Goal: Transaction & Acquisition: Download file/media

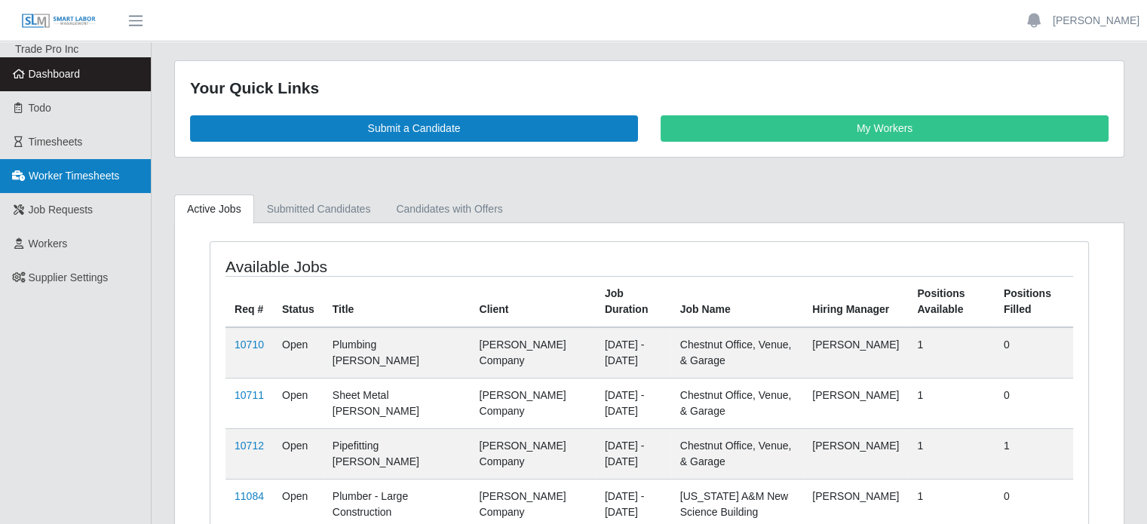
click at [60, 177] on span "Worker Timesheets" at bounding box center [74, 176] width 91 height 12
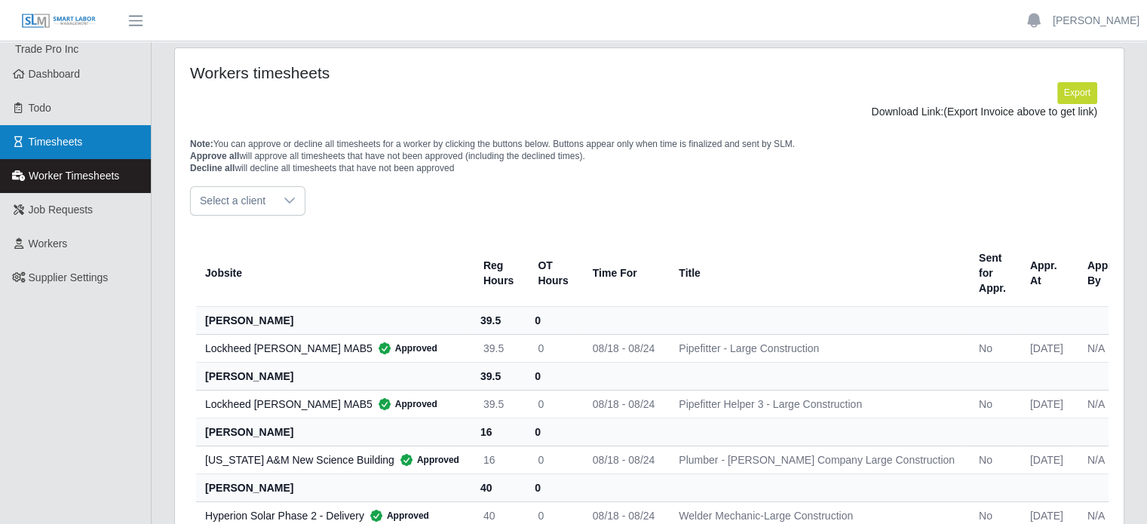
click at [29, 139] on span "Timesheets" at bounding box center [56, 142] width 54 height 12
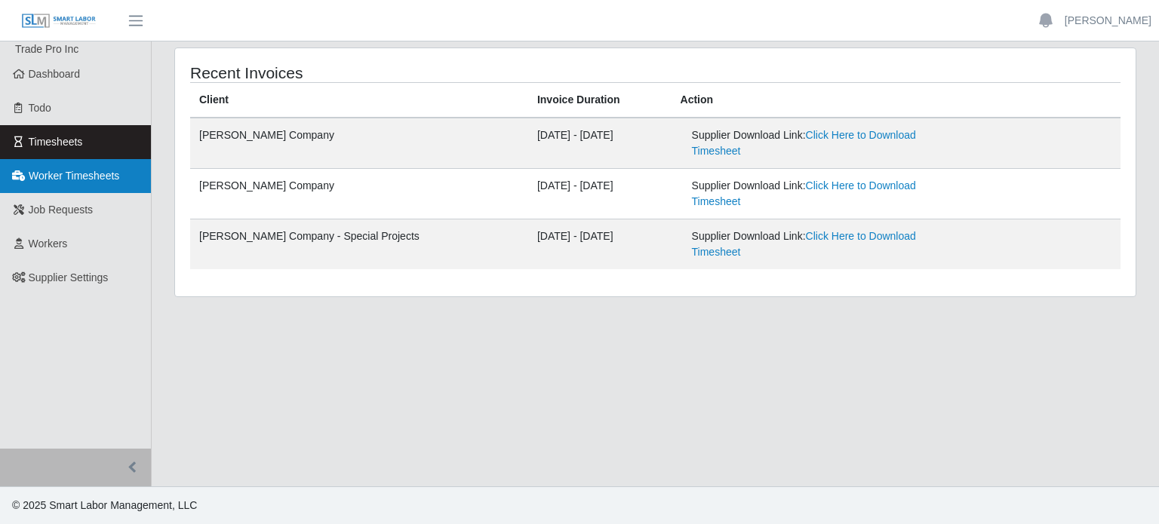
click at [63, 174] on span "Worker Timesheets" at bounding box center [74, 176] width 91 height 12
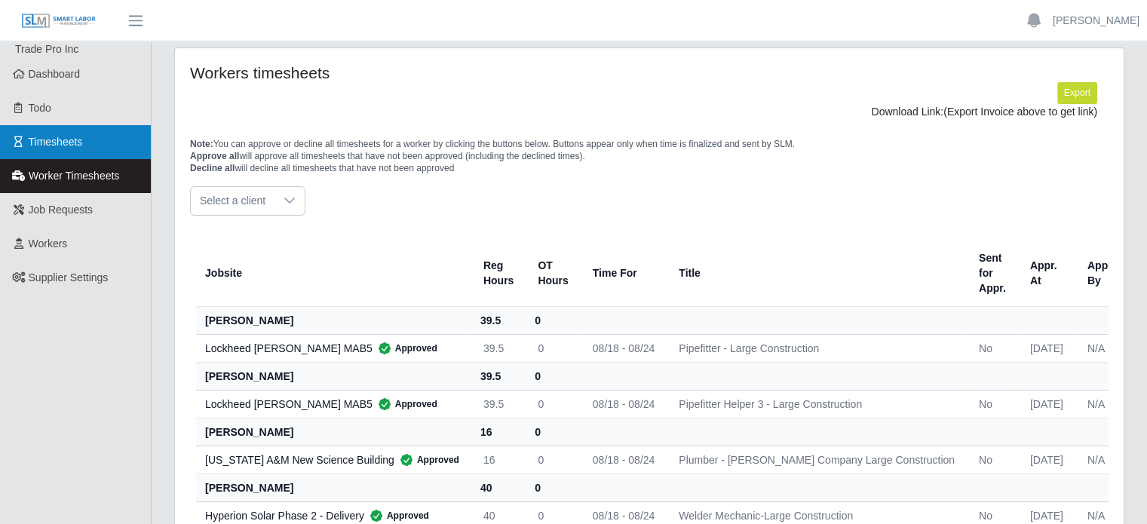
click at [39, 144] on span "Timesheets" at bounding box center [56, 142] width 54 height 12
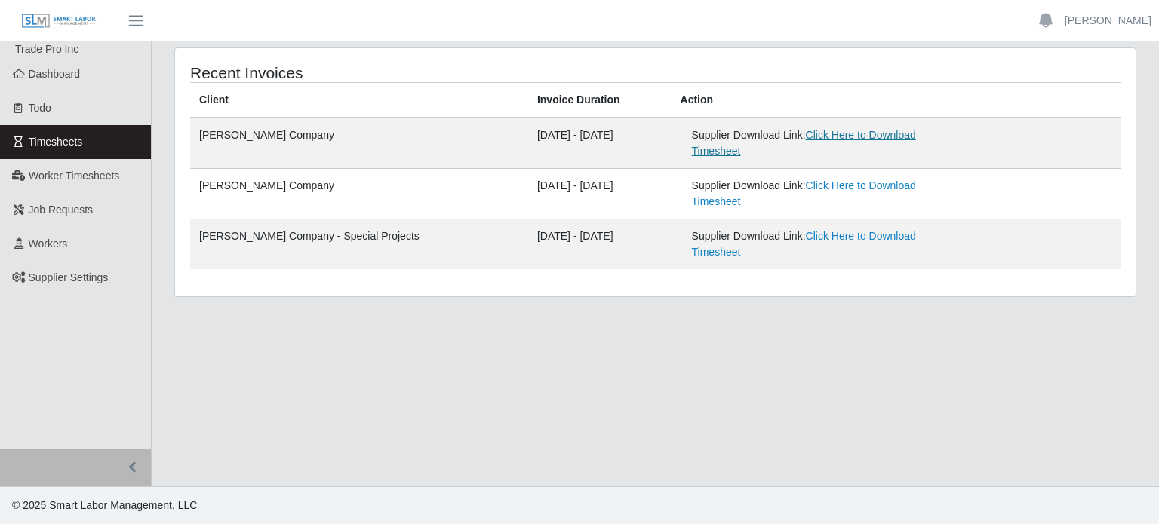
click at [836, 136] on link "Click Here to Download Timesheet" at bounding box center [804, 143] width 224 height 28
